Goal: Find specific page/section: Find specific page/section

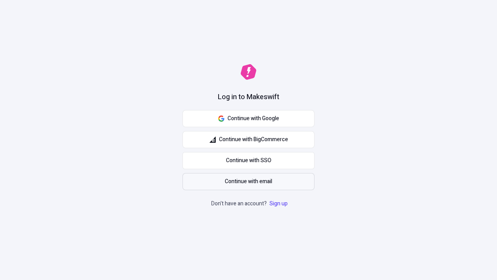
click at [249, 181] on span "Continue with email" at bounding box center [248, 181] width 47 height 9
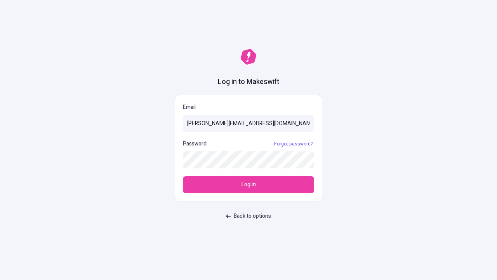
type input "[PERSON_NAME][EMAIL_ADDRESS][DOMAIN_NAME]"
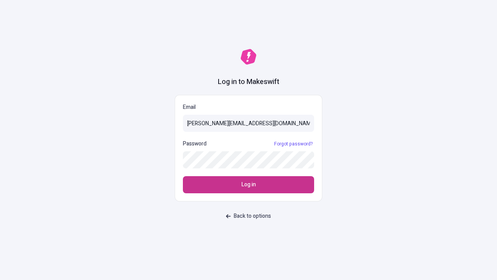
click at [249, 185] on span "Log in" at bounding box center [249, 184] width 14 height 9
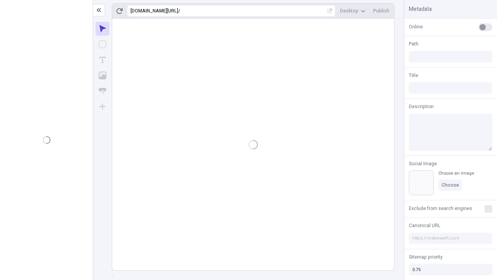
type input "/deep-link-acidus"
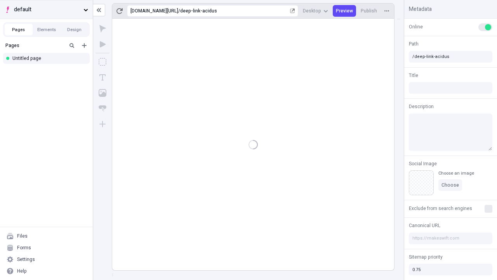
click at [46, 9] on span "default" at bounding box center [47, 9] width 66 height 9
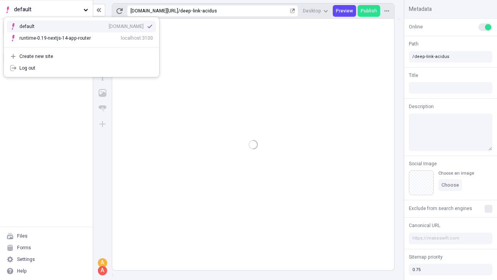
click at [109, 25] on div "qee9k4dy7d.staging.makeswift.site" at bounding box center [126, 26] width 35 height 6
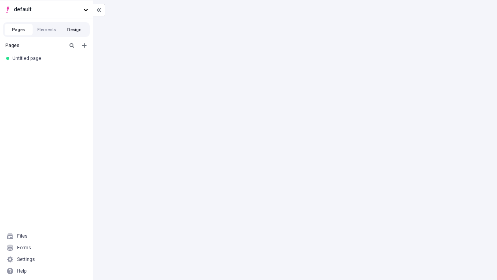
click at [74, 30] on button "Design" at bounding box center [75, 30] width 28 height 12
